Goal: Transaction & Acquisition: Purchase product/service

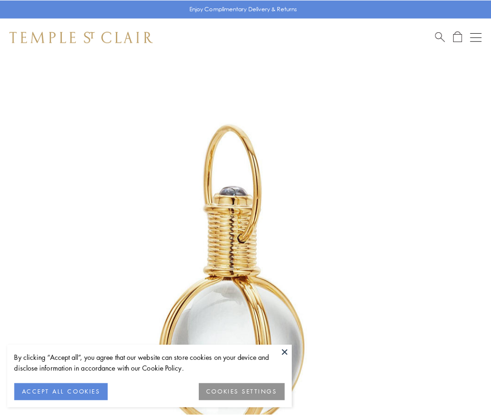
scroll to position [244, 0]
